Goal: Transaction & Acquisition: Purchase product/service

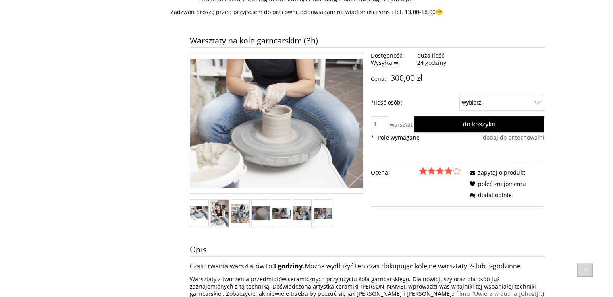
scroll to position [121, 0]
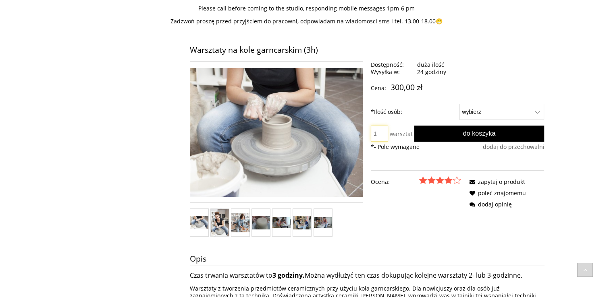
click at [377, 130] on input "1" at bounding box center [379, 134] width 17 height 16
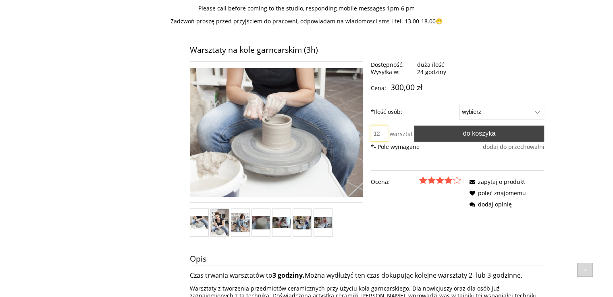
type input "1"
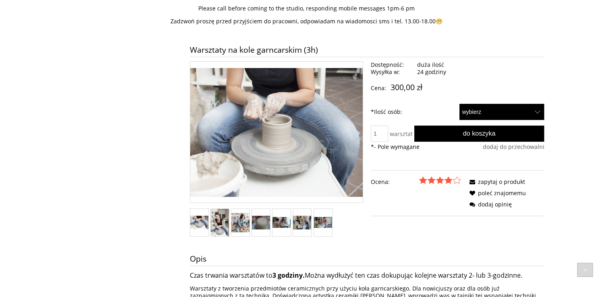
click at [479, 117] on select "wybierz 1 2" at bounding box center [501, 112] width 85 height 16
select select "51"
click at [459, 104] on select "wybierz 1 2" at bounding box center [501, 112] width 85 height 16
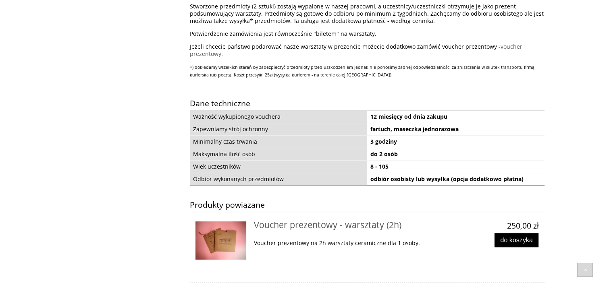
scroll to position [363, 0]
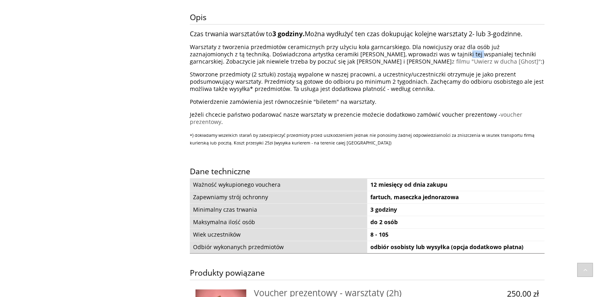
drag, startPoint x: 396, startPoint y: 52, endPoint x: 413, endPoint y: 52, distance: 16.1
click at [413, 52] on p "Warsztaty z tworzenia przedmiotów ceramicznych przy użyciu koła garncarskiego. …" at bounding box center [367, 55] width 355 height 22
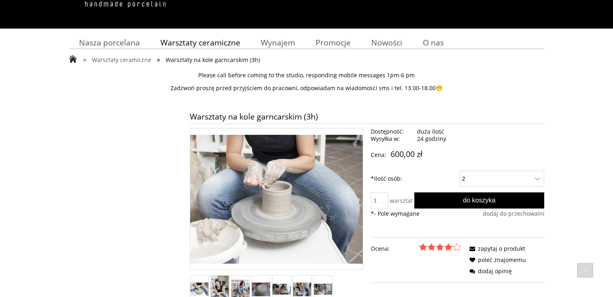
scroll to position [0, 0]
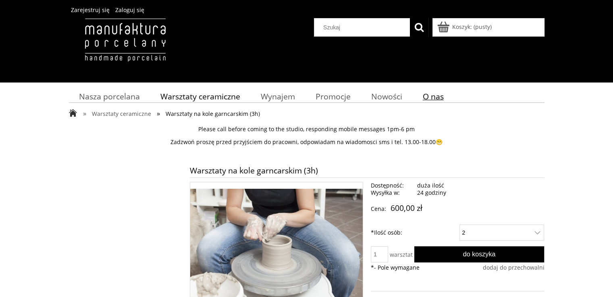
click at [427, 95] on span "O nas" at bounding box center [433, 96] width 21 height 11
